Goal: Information Seeking & Learning: Learn about a topic

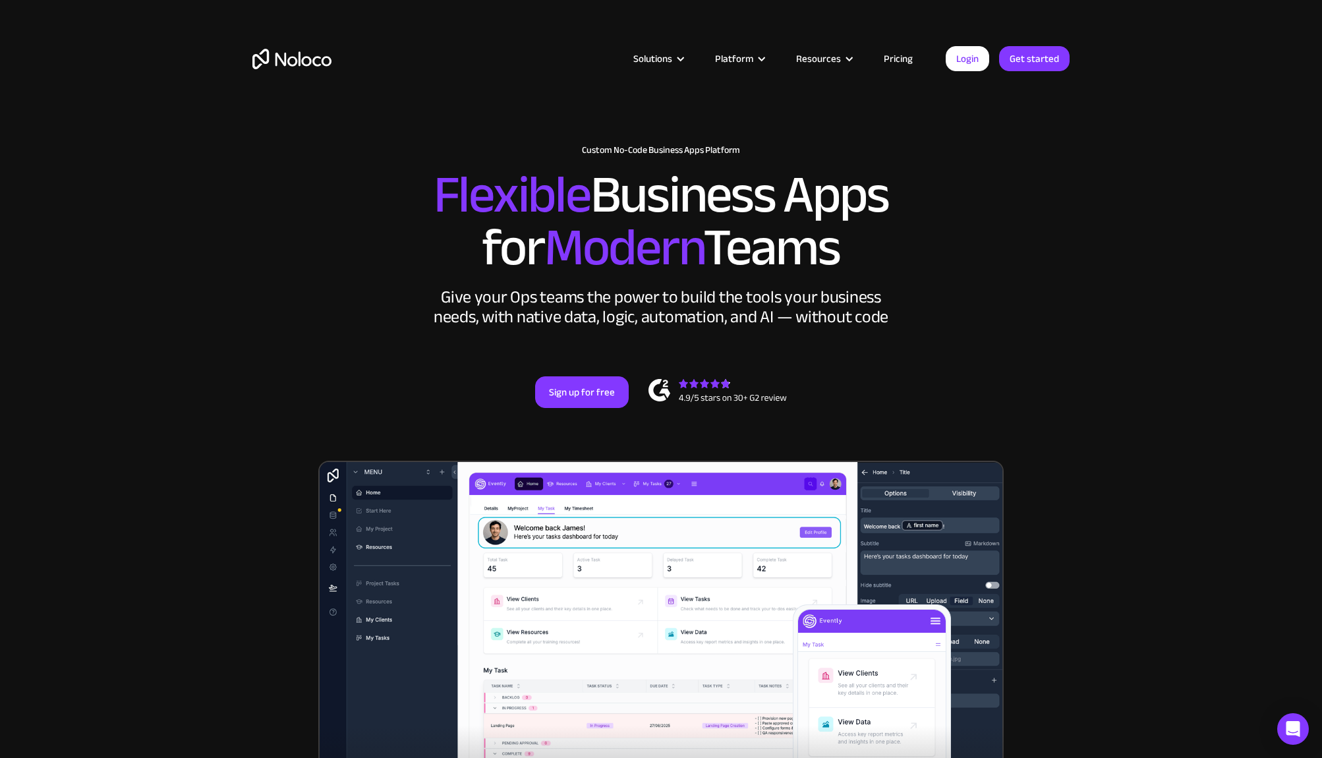
click at [895, 60] on link "Pricing" at bounding box center [899, 58] width 62 height 17
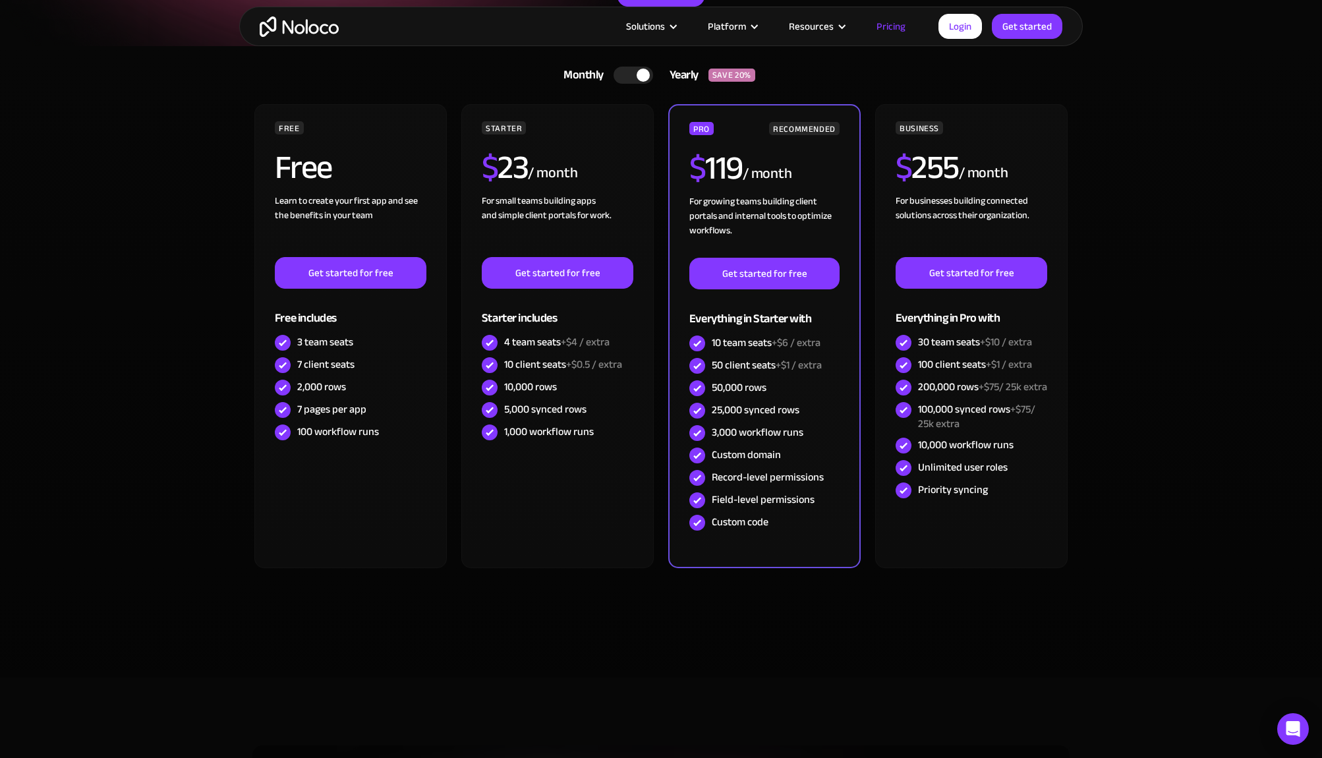
scroll to position [255, 0]
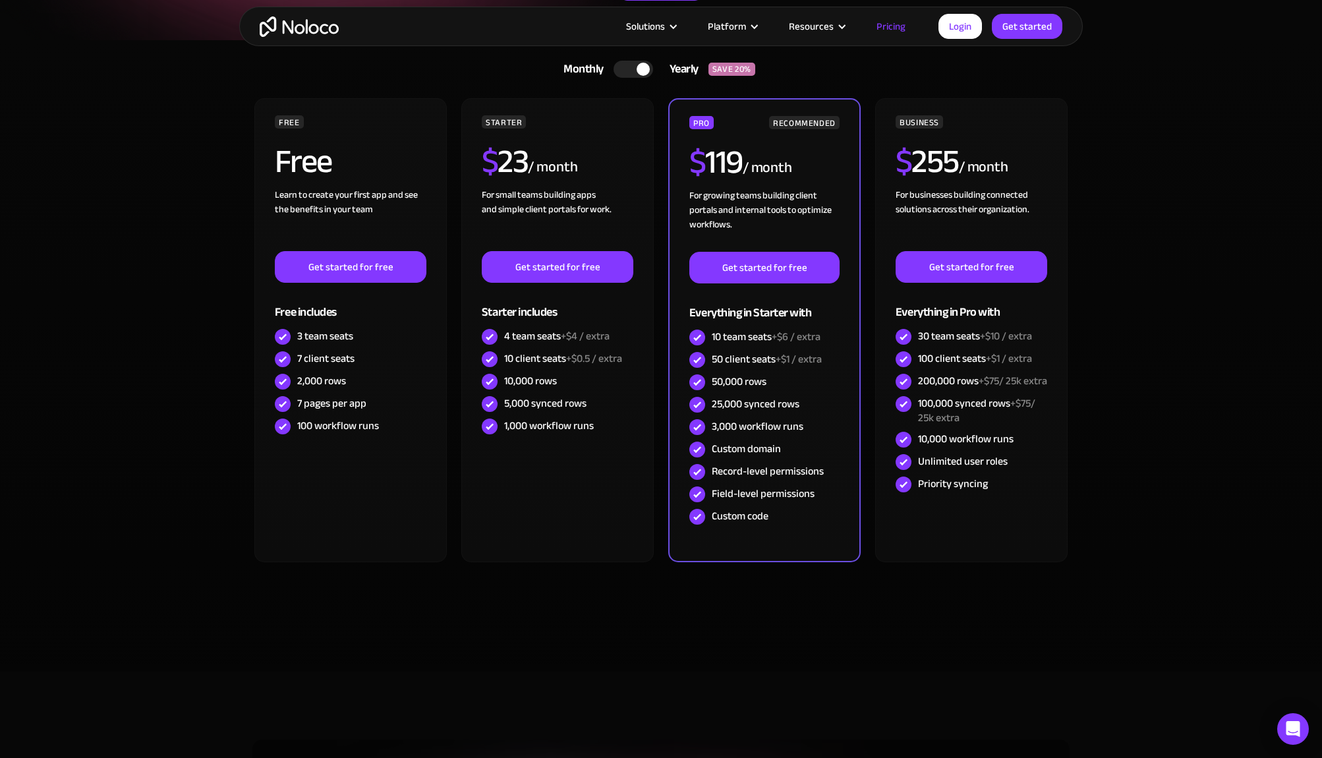
click at [626, 72] on div at bounding box center [634, 69] width 40 height 17
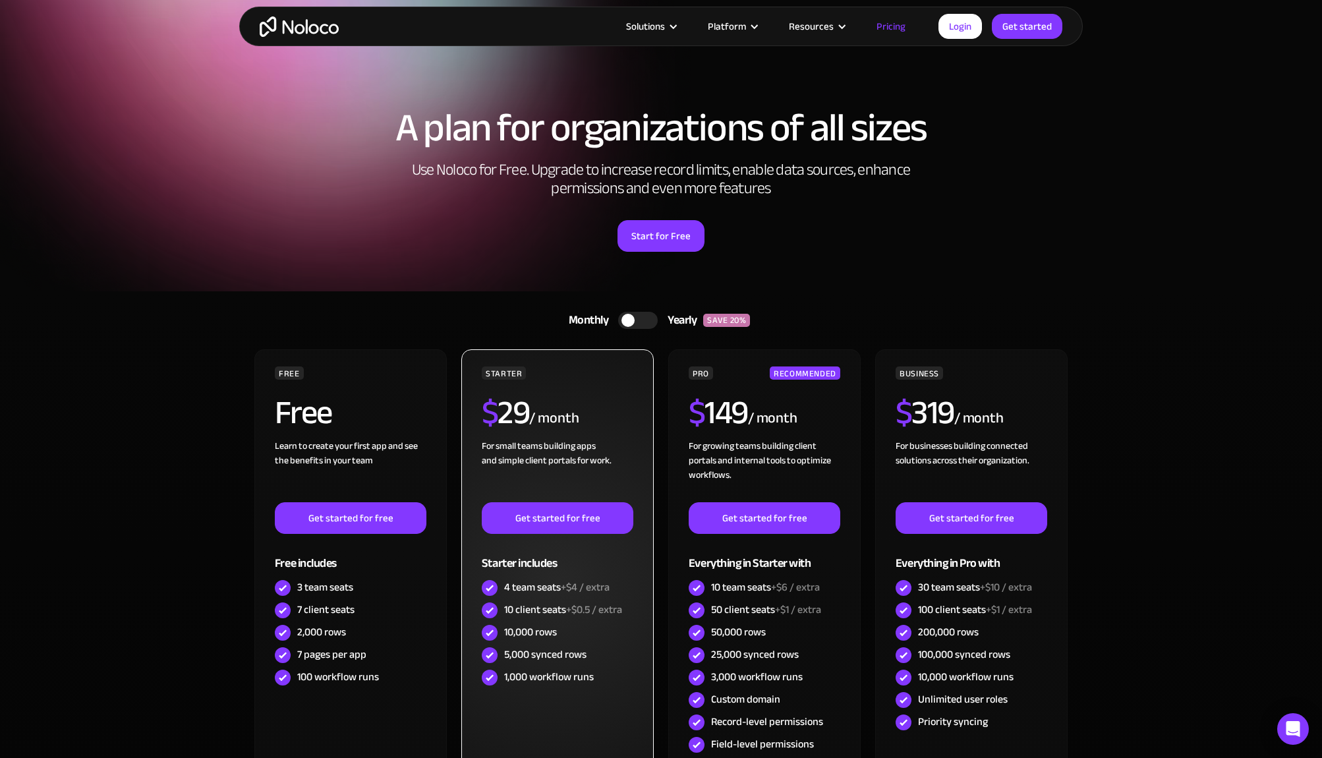
scroll to position [0, 0]
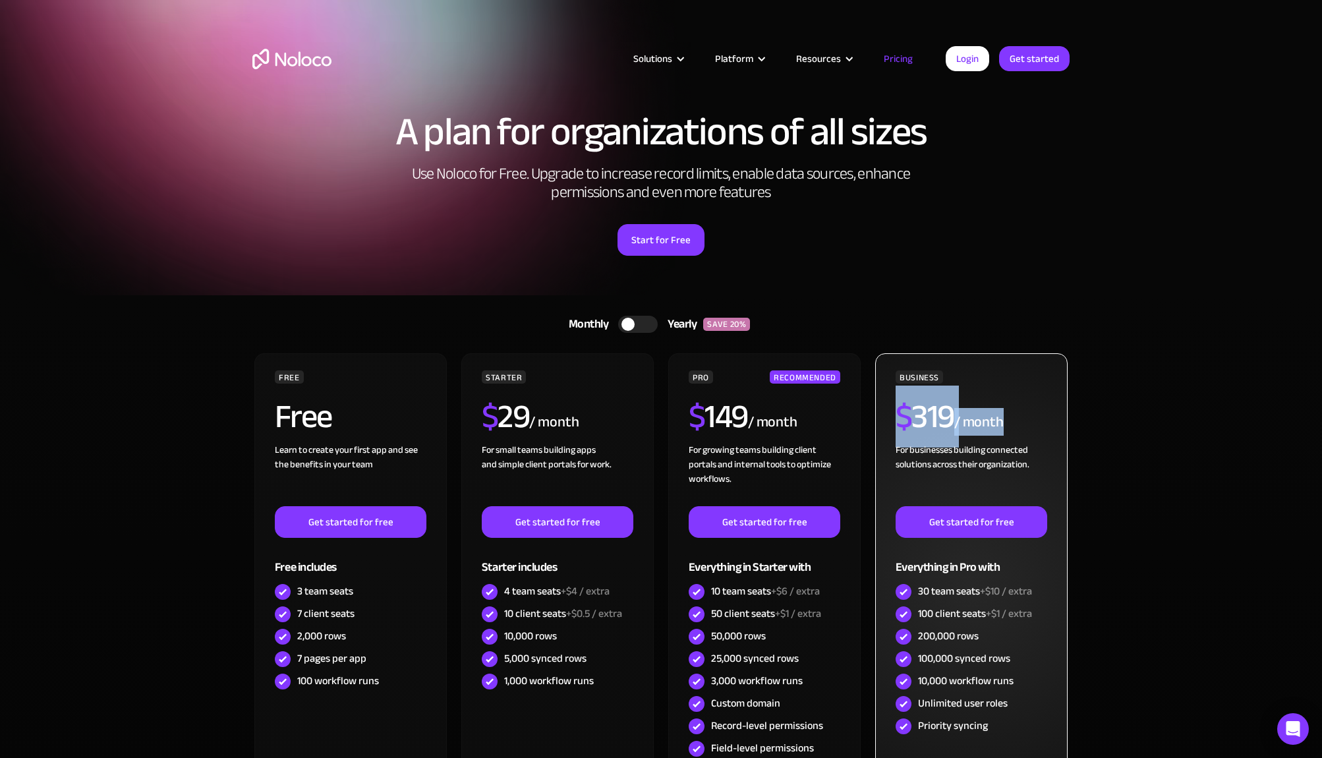
drag, startPoint x: 898, startPoint y: 412, endPoint x: 1003, endPoint y: 415, distance: 105.5
click at [1006, 415] on div "$ 319 / month" at bounding box center [972, 421] width 152 height 43
copy div "$ 319 / month"
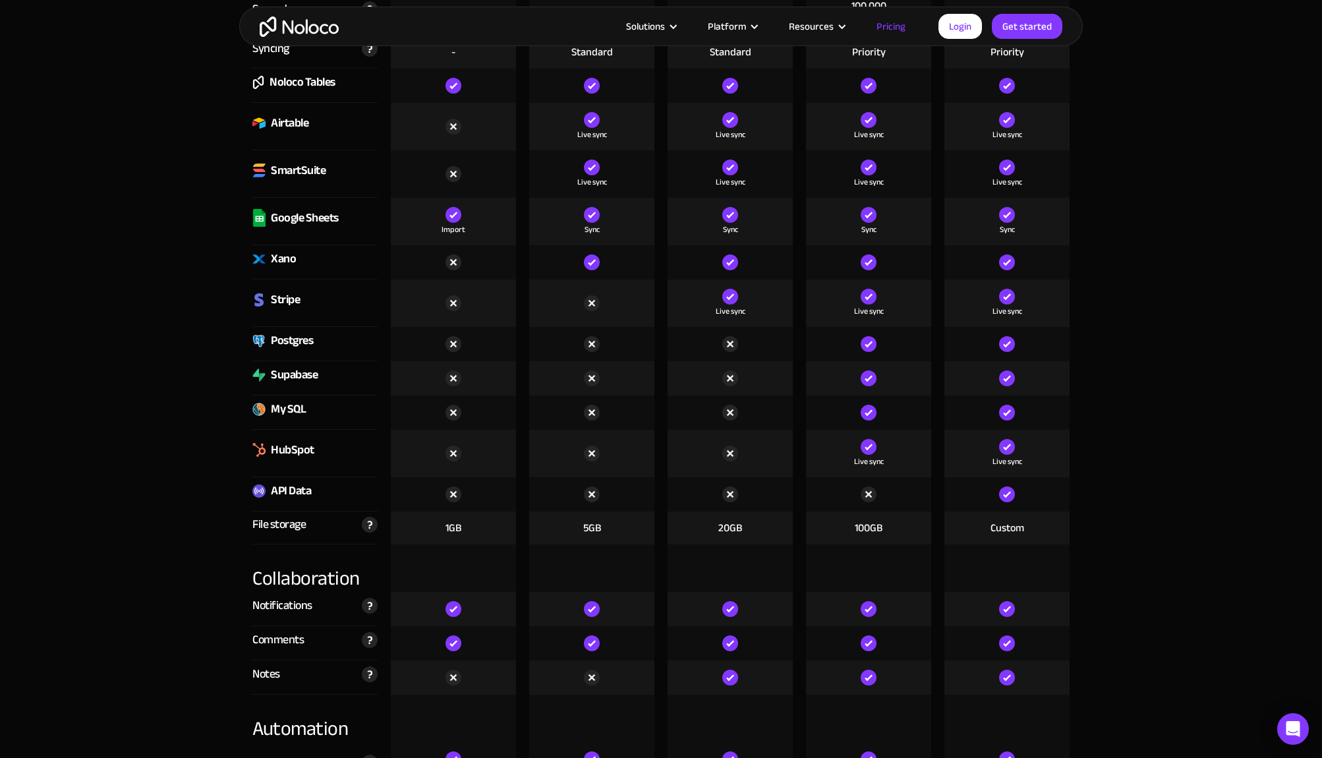
scroll to position [1825, 0]
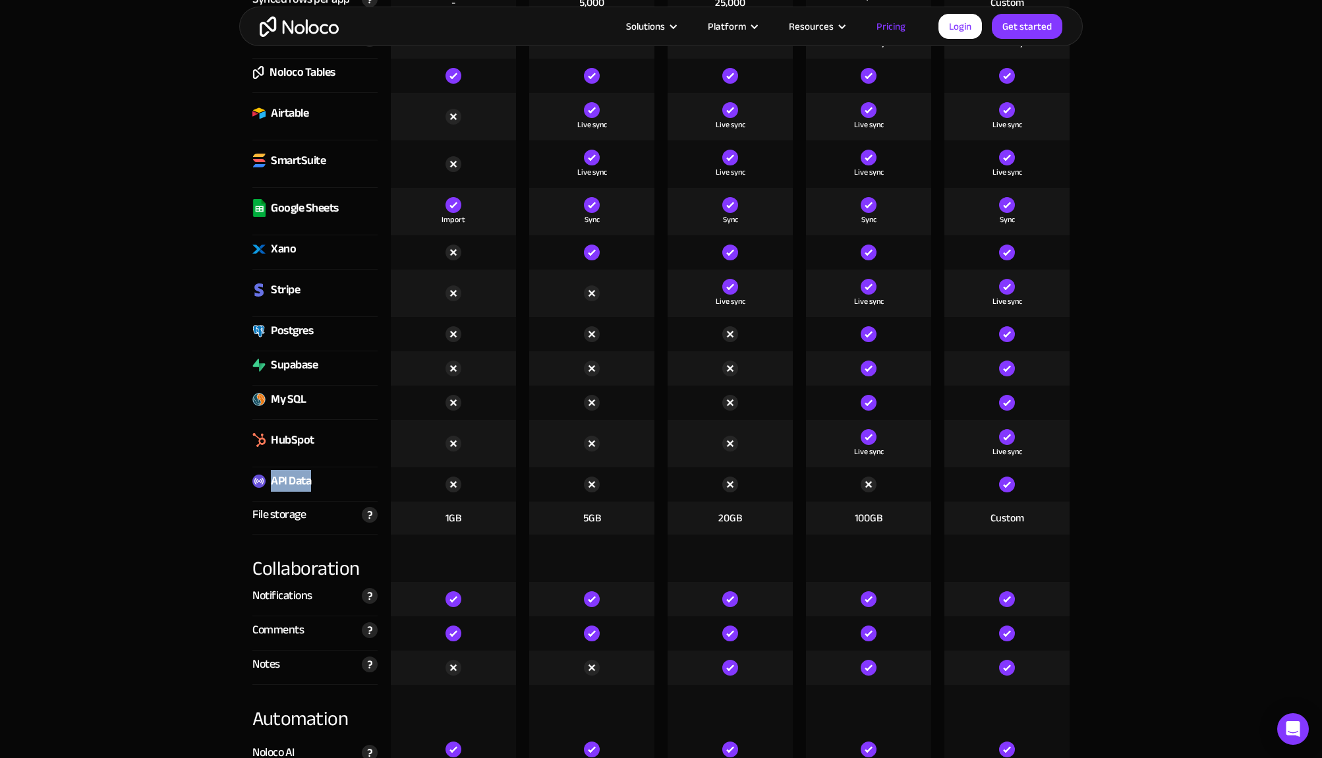
drag, startPoint x: 272, startPoint y: 479, endPoint x: 312, endPoint y: 480, distance: 40.9
click at [314, 480] on div "API Data" at bounding box center [314, 484] width 125 height 34
click at [259, 483] on img at bounding box center [258, 481] width 13 height 13
click at [247, 494] on div "API Data" at bounding box center [315, 484] width 138 height 34
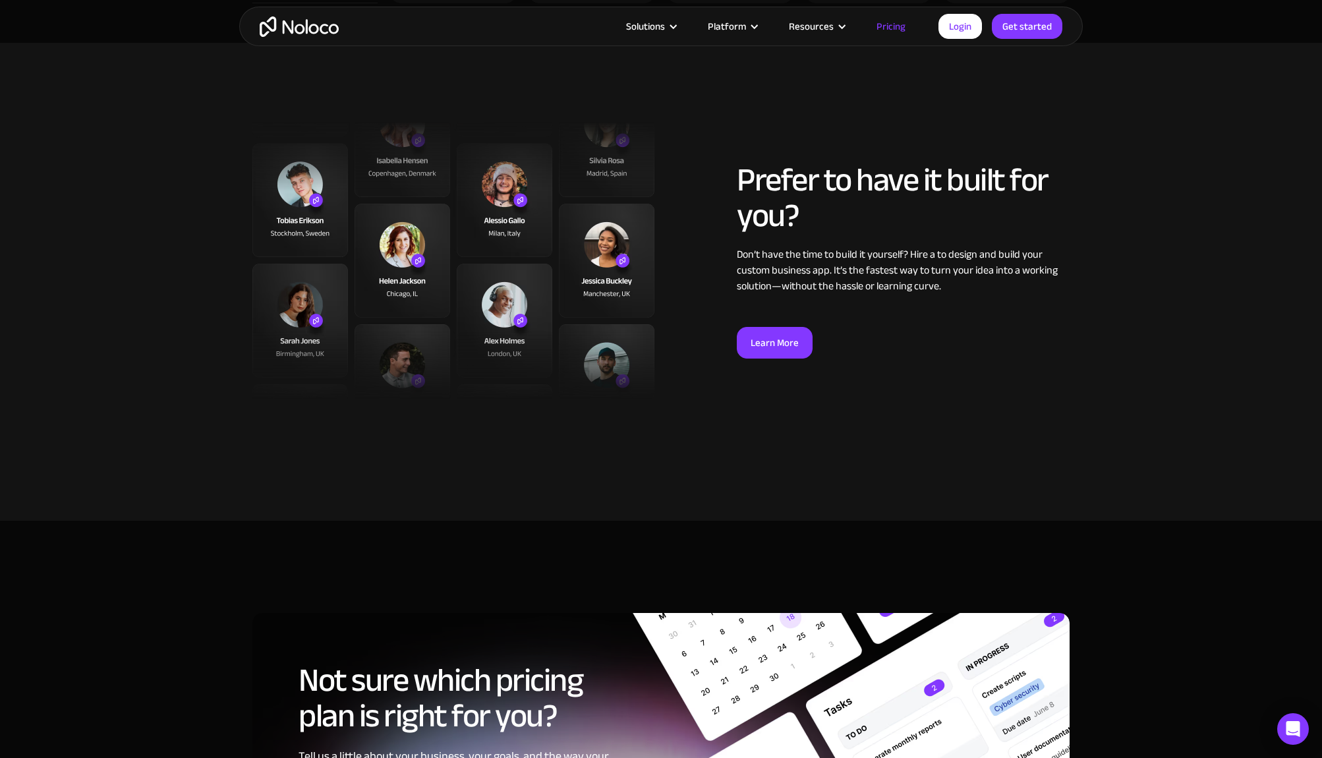
scroll to position [4738, 0]
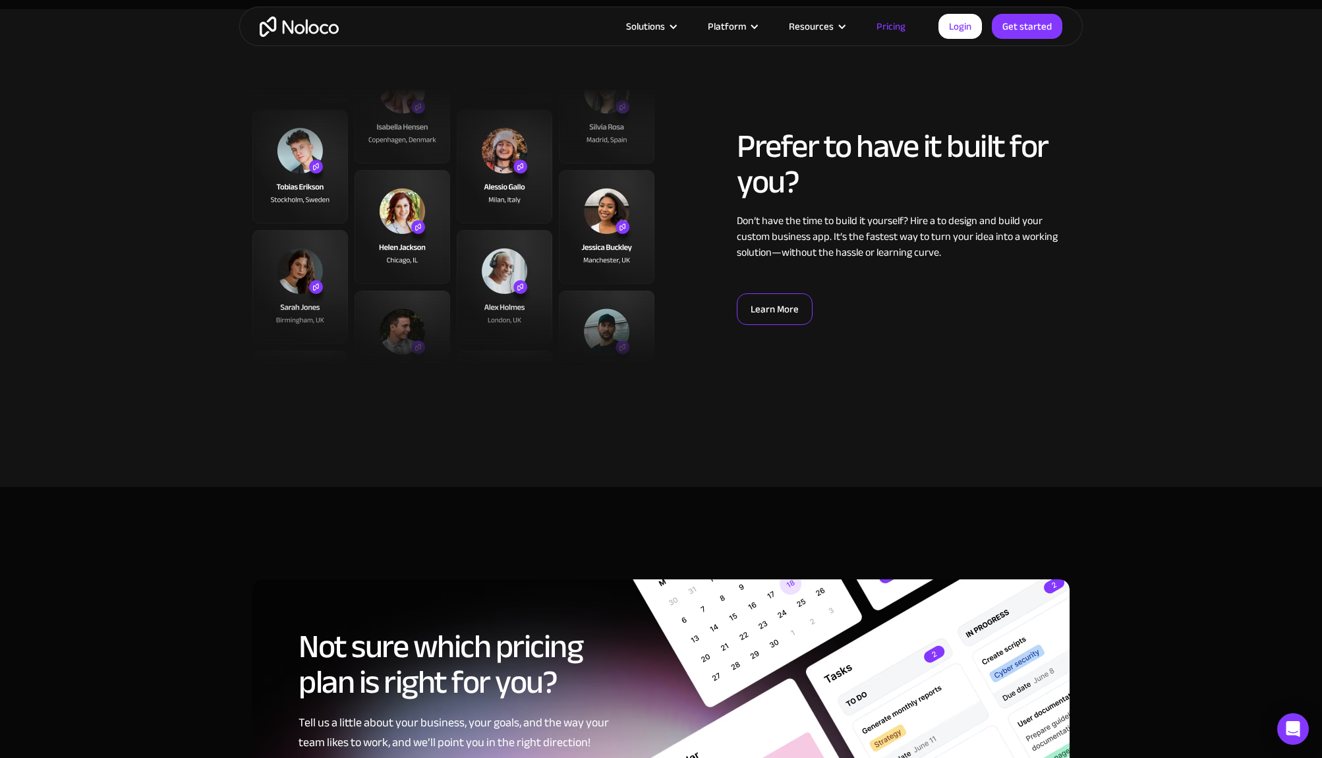
click at [769, 309] on link "Learn More" at bounding box center [775, 309] width 76 height 32
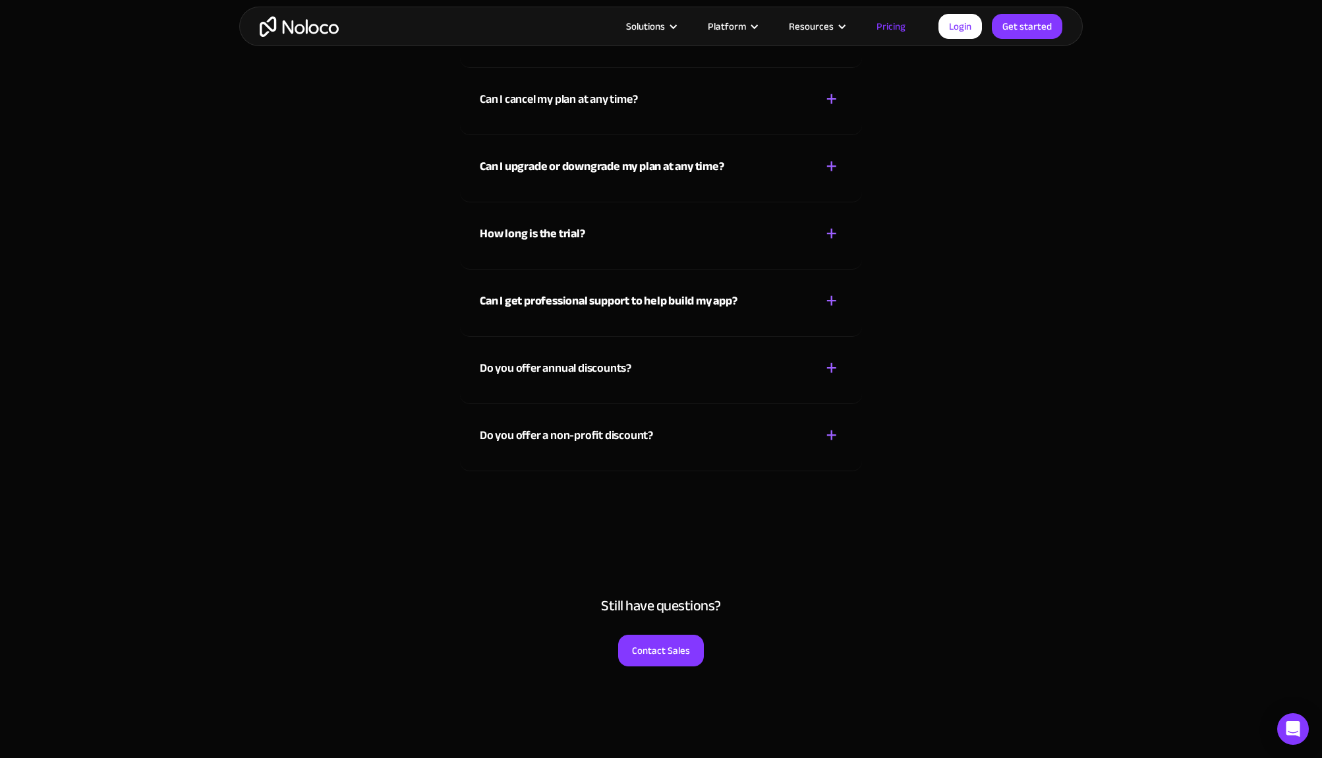
scroll to position [5812, 0]
